Goal: Task Accomplishment & Management: Manage account settings

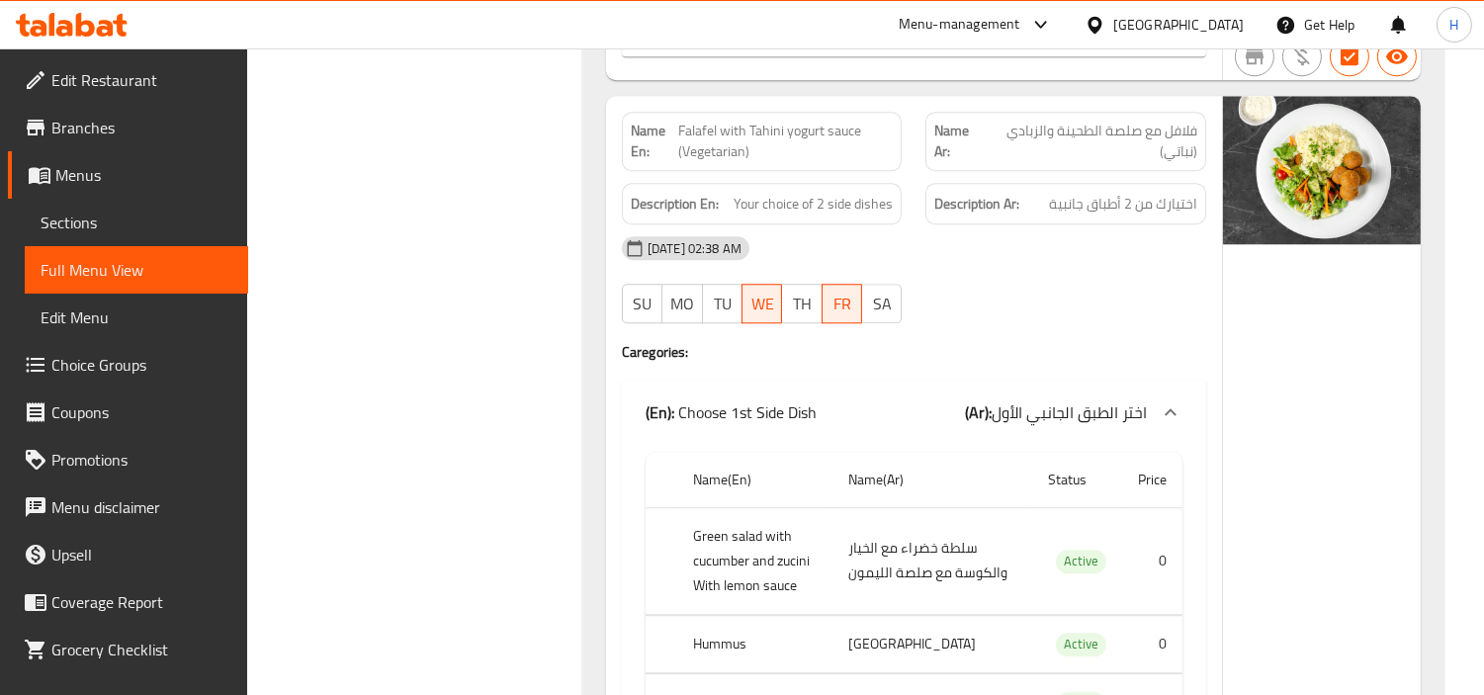
scroll to position [23140, 0]
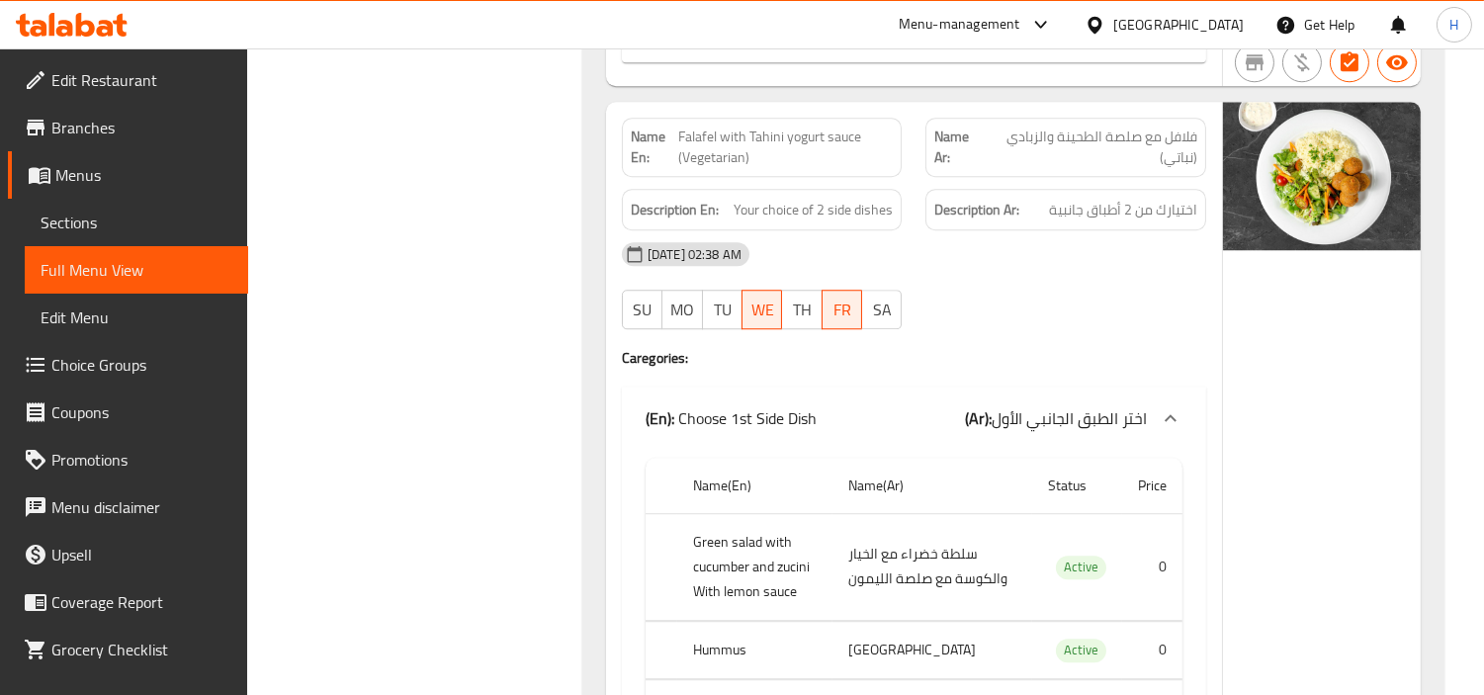
click at [95, 25] on icon at bounding box center [72, 25] width 112 height 24
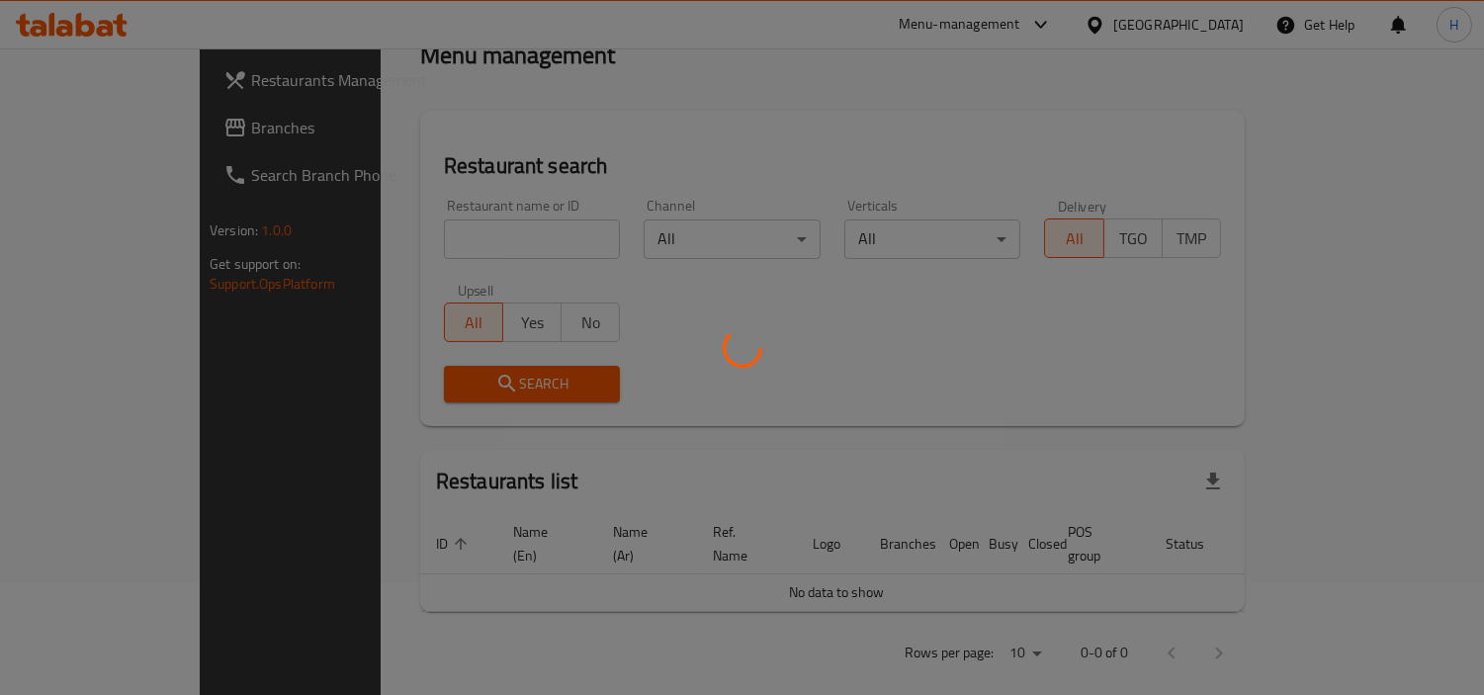
scroll to position [327, 0]
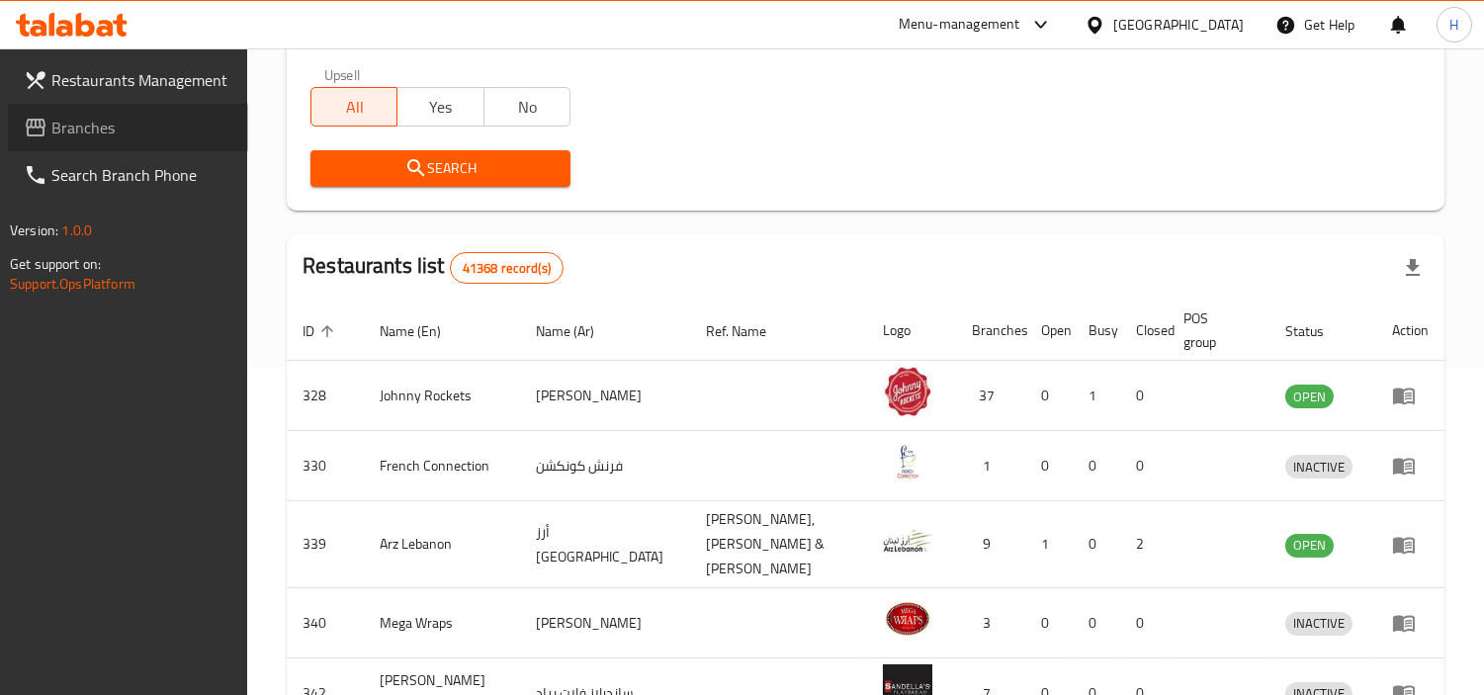
click at [190, 127] on span "Branches" at bounding box center [141, 128] width 181 height 24
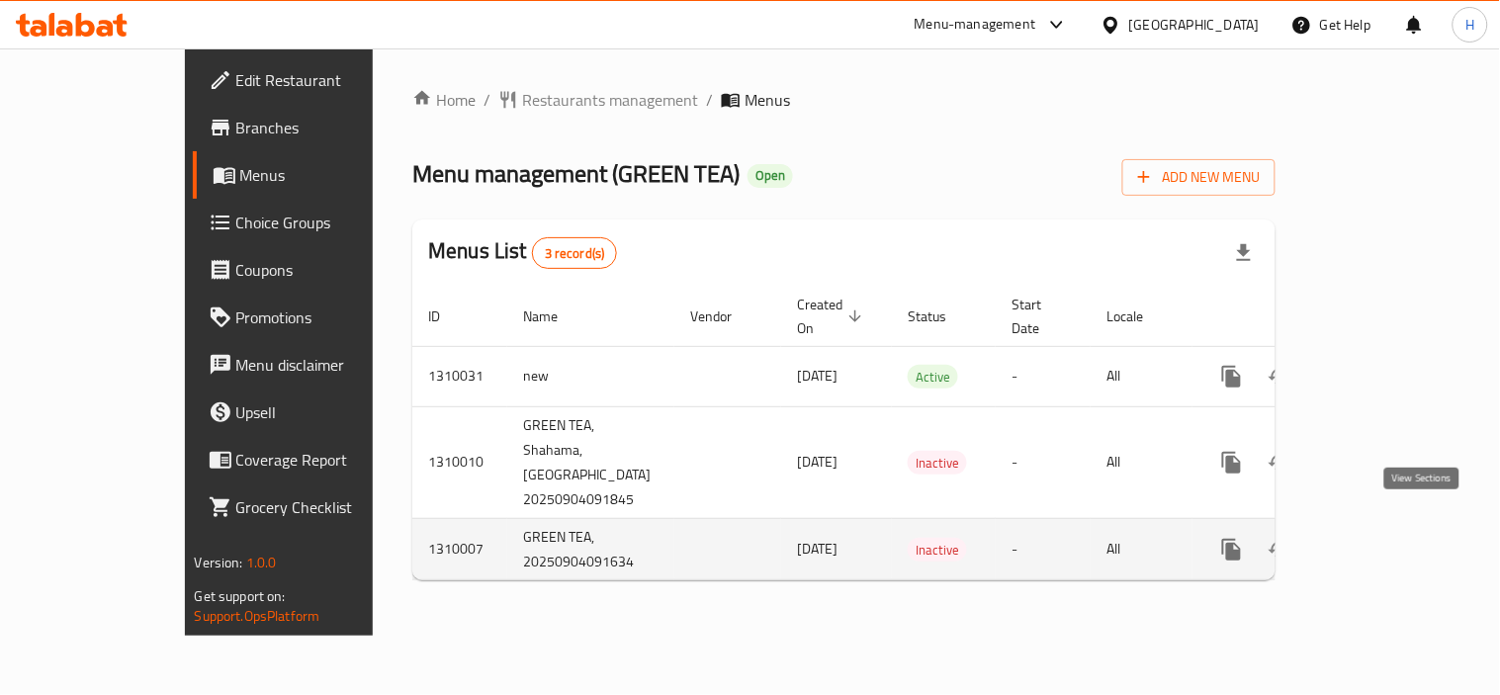
click at [1386, 538] on icon "enhanced table" at bounding box center [1374, 550] width 24 height 24
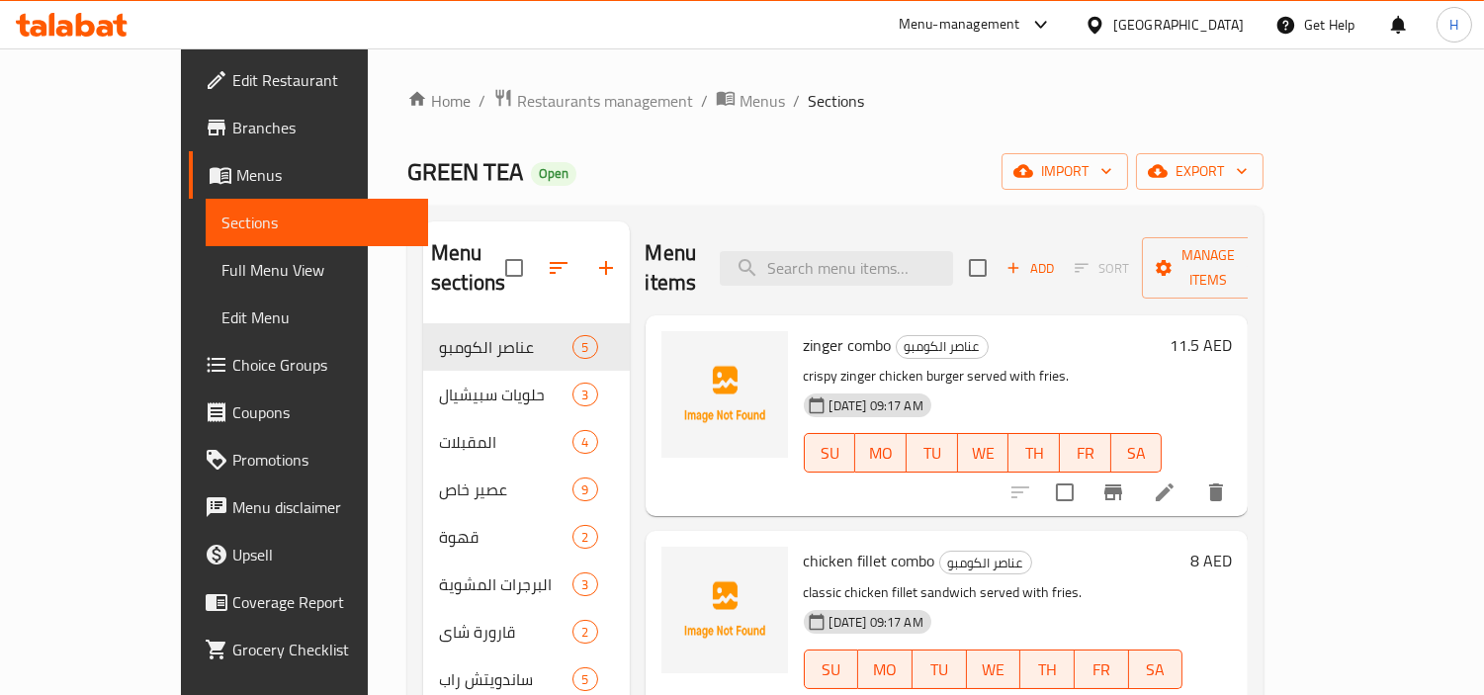
click at [221, 272] on span "Full Menu View" at bounding box center [317, 270] width 192 height 24
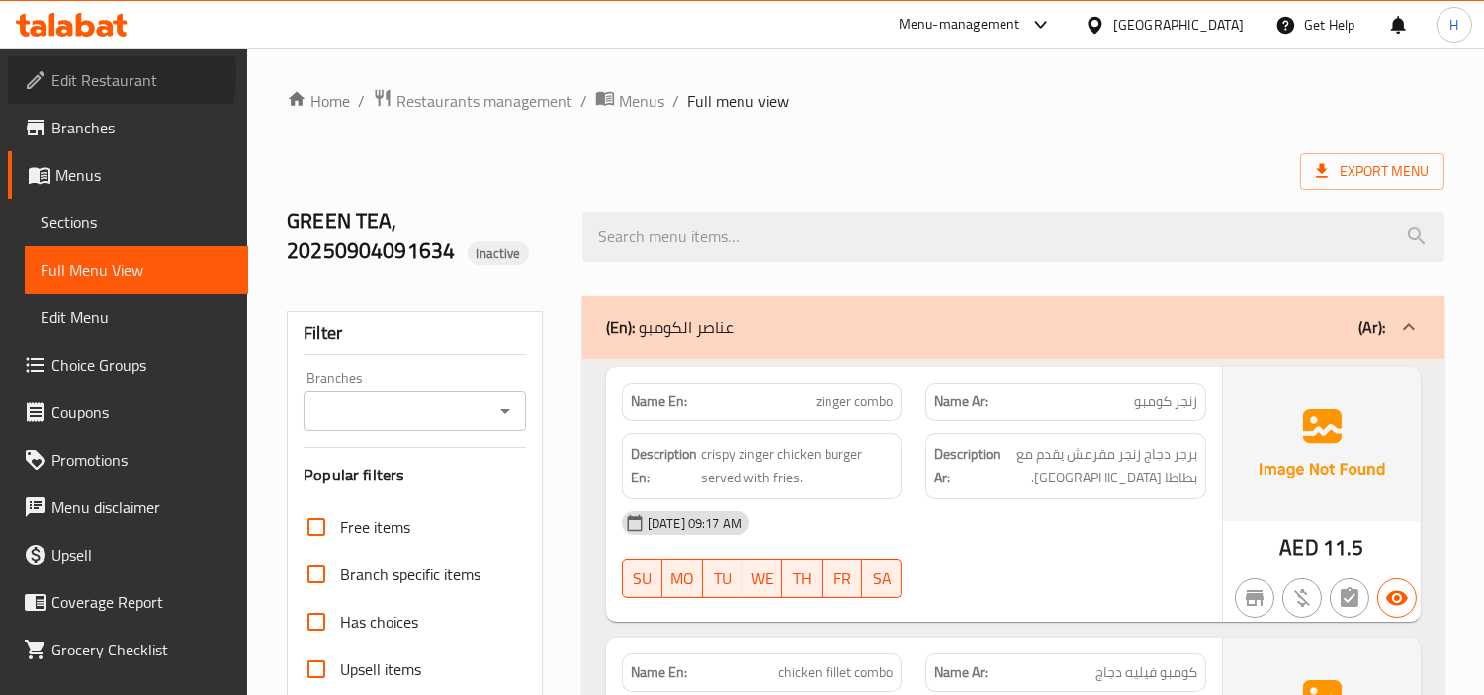
click at [107, 74] on span "Edit Restaurant" at bounding box center [141, 80] width 181 height 24
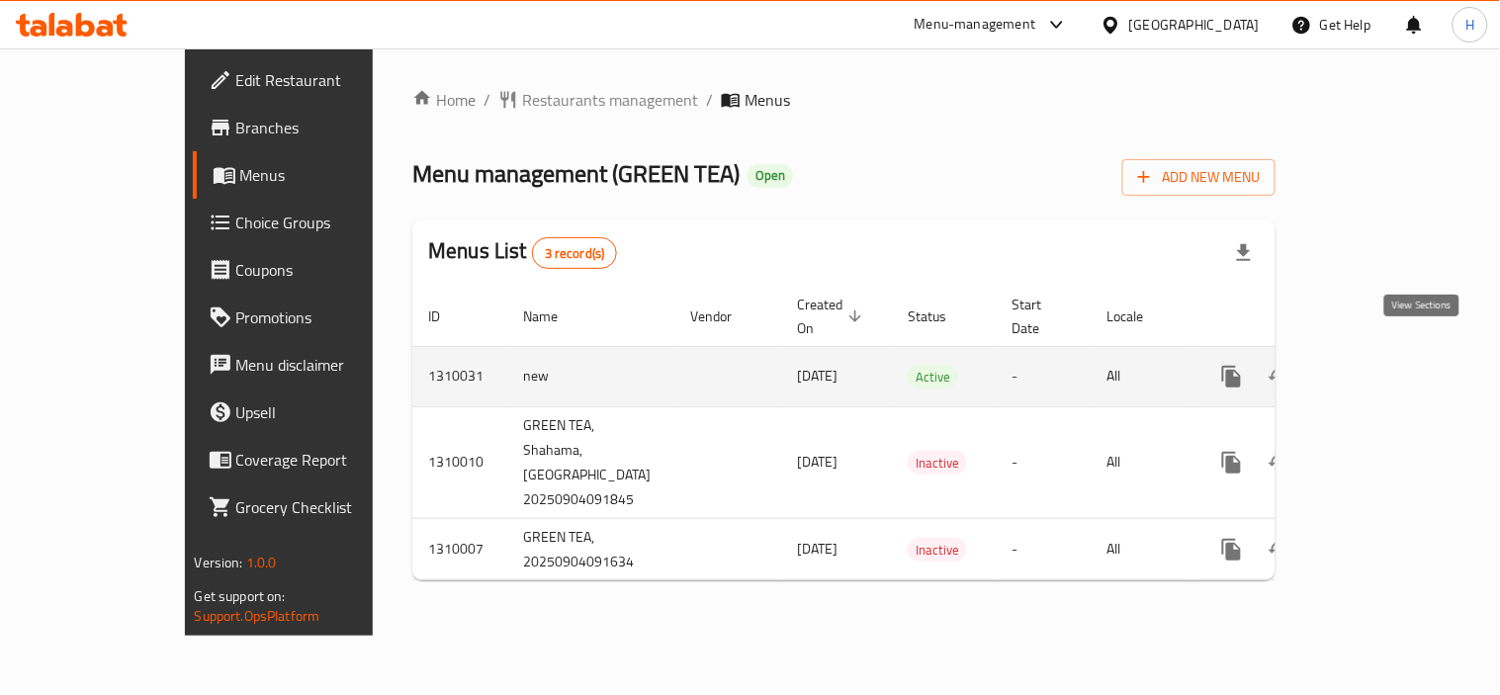
click at [1386, 365] on icon "enhanced table" at bounding box center [1374, 377] width 24 height 24
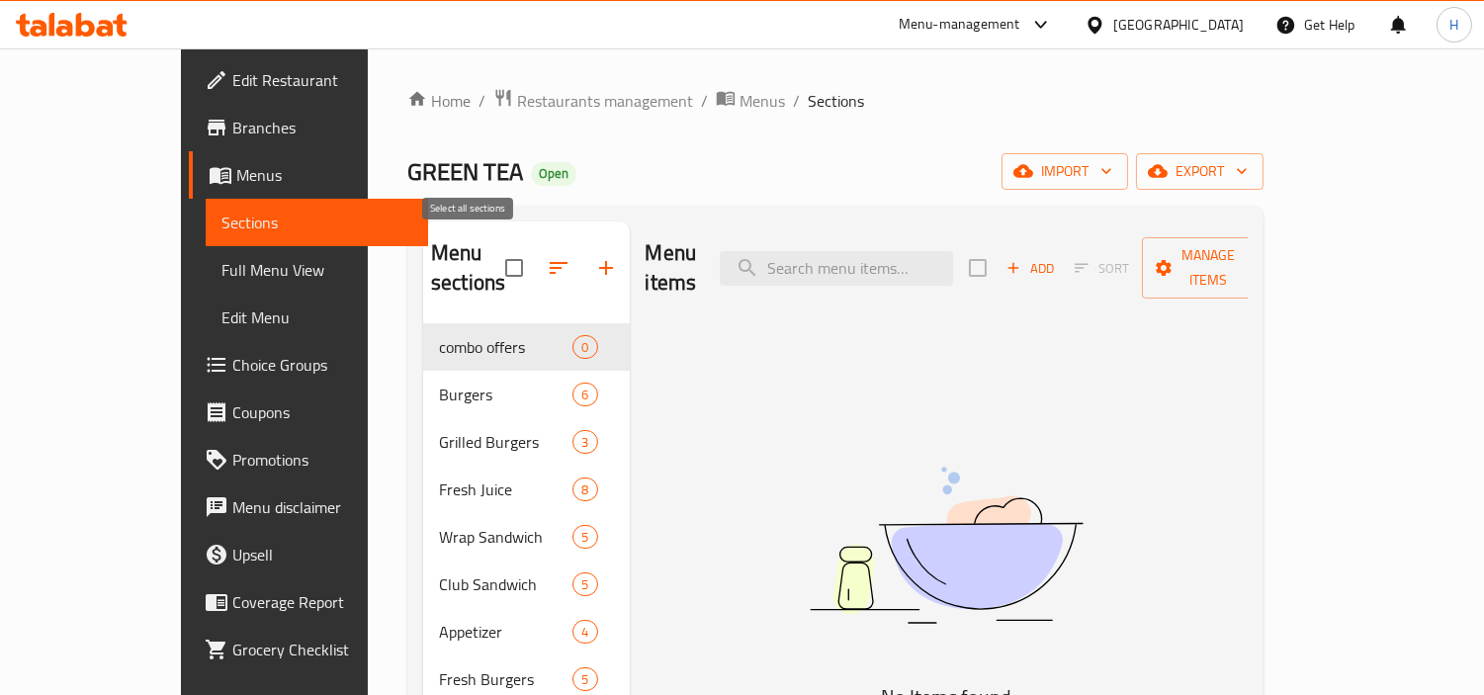
click at [493, 252] on input "checkbox" at bounding box center [514, 268] width 42 height 42
checkbox input "true"
